Goal: Complete application form

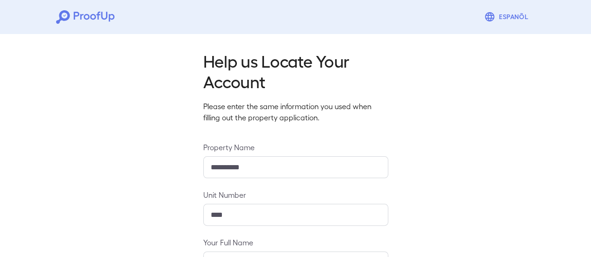
scroll to position [165, 0]
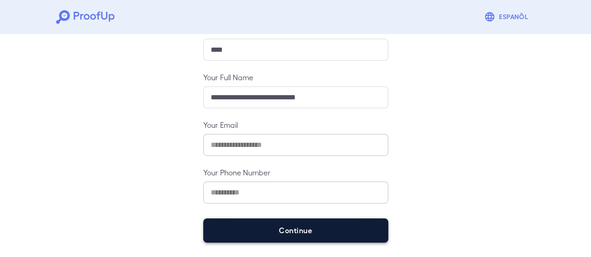
click at [287, 236] on button "Continue" at bounding box center [295, 230] width 185 height 24
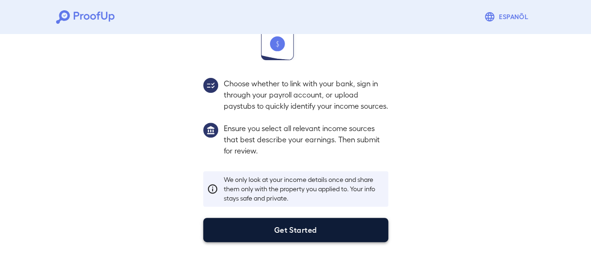
click at [258, 231] on button "Get Started" at bounding box center [295, 230] width 185 height 24
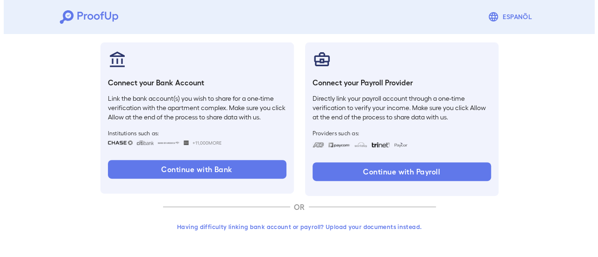
scroll to position [99, 0]
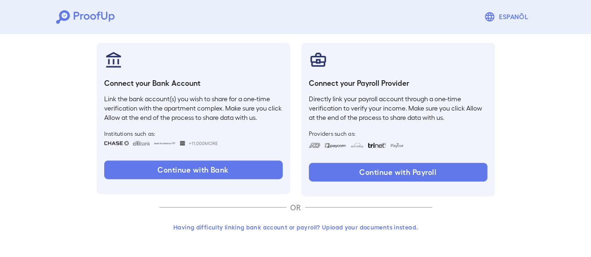
click at [367, 225] on button "Having difficulty linking bank account or payroll? Upload your documents instea…" at bounding box center [295, 227] width 273 height 17
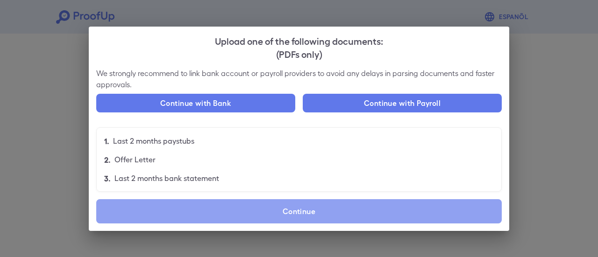
click at [259, 221] on label "Continue" at bounding box center [298, 211] width 405 height 24
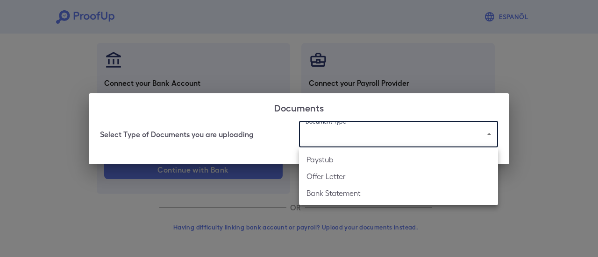
click at [333, 128] on body "Espanõl Go back How Would You Like to Verify Your Income? There are multiple wa…" at bounding box center [299, 79] width 598 height 357
click at [328, 194] on li "Bank Statement" at bounding box center [398, 193] width 199 height 17
type input "**********"
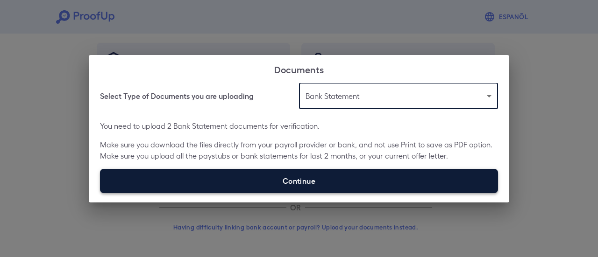
click at [205, 187] on label "Continue" at bounding box center [299, 181] width 398 height 24
click at [100, 193] on input "Continue" at bounding box center [100, 193] width 0 height 0
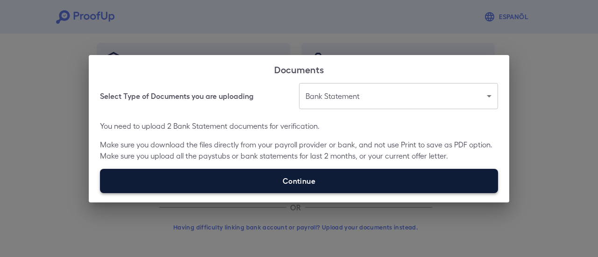
click at [305, 180] on label "Continue" at bounding box center [299, 181] width 398 height 24
click at [100, 193] on input "Continue" at bounding box center [100, 193] width 0 height 0
type input "**********"
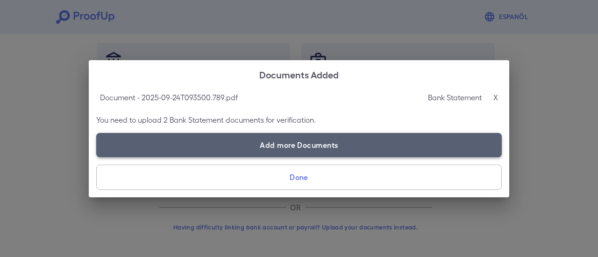
click at [172, 144] on label "Add more Documents" at bounding box center [298, 145] width 405 height 24
click at [97, 157] on input "Add more Documents" at bounding box center [96, 157] width 0 height 0
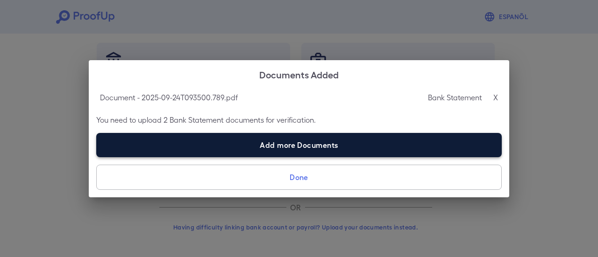
type input "**********"
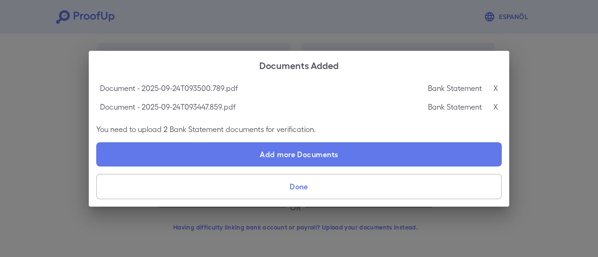
click at [340, 188] on button "Done" at bounding box center [298, 186] width 405 height 25
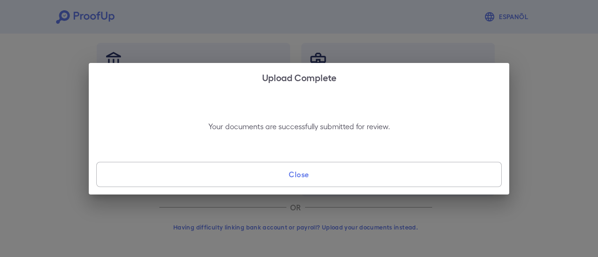
click at [333, 181] on button "Close" at bounding box center [298, 174] width 405 height 25
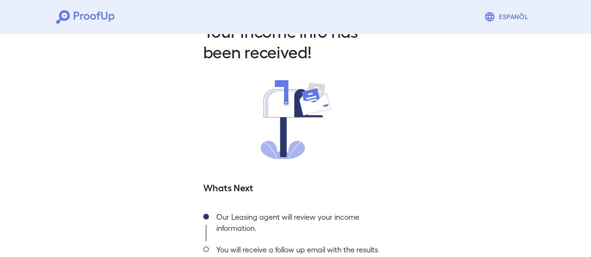
scroll to position [100, 0]
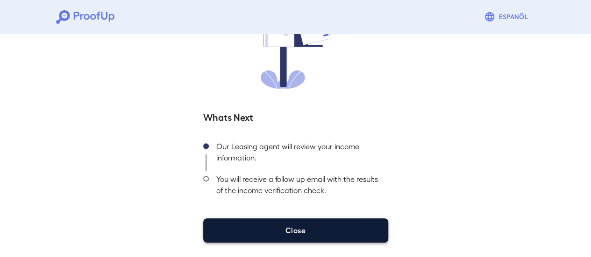
click at [306, 232] on button "Close" at bounding box center [295, 230] width 185 height 24
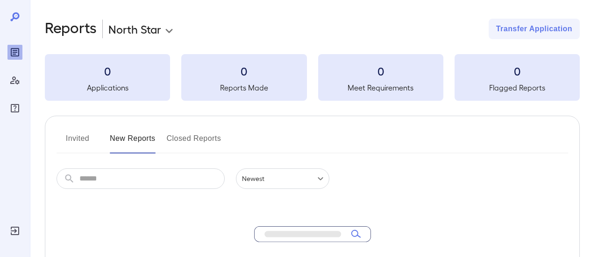
scroll to position [47, 0]
